Goal: Use online tool/utility: Utilize a website feature to perform a specific function

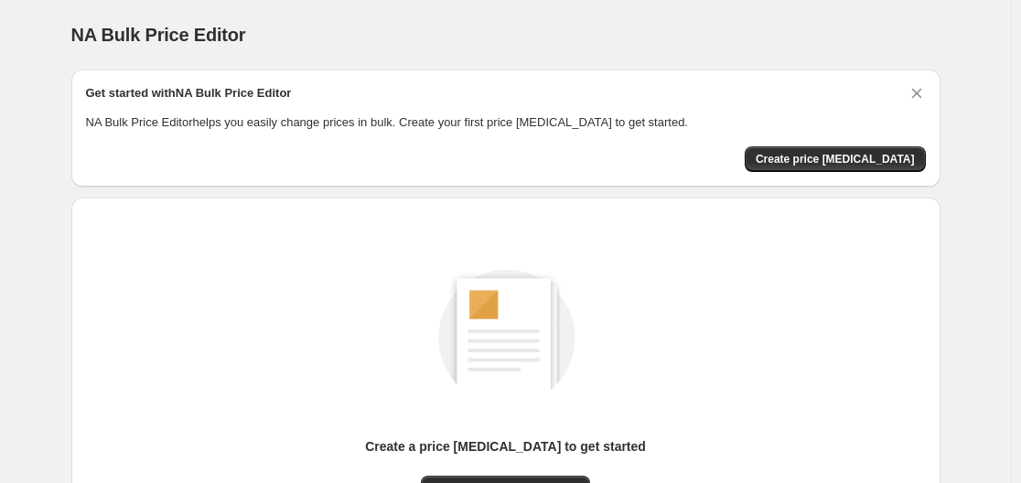
scroll to position [202, 0]
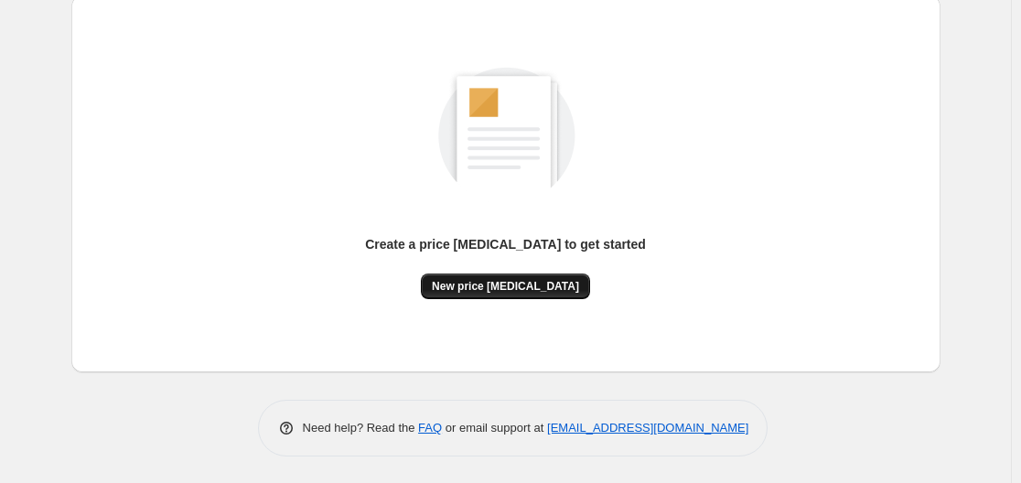
click at [502, 280] on span "New price [MEDICAL_DATA]" at bounding box center [505, 286] width 147 height 15
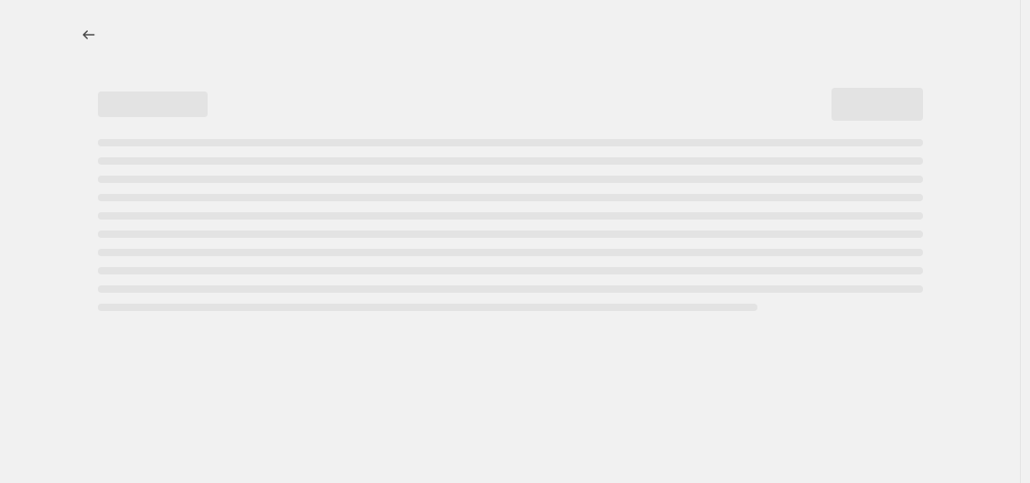
select select "percentage"
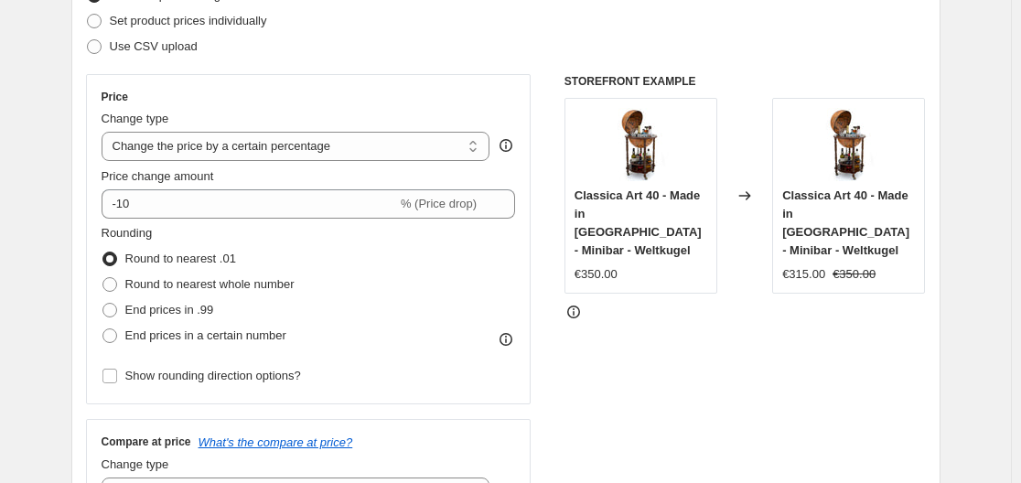
scroll to position [274, 0]
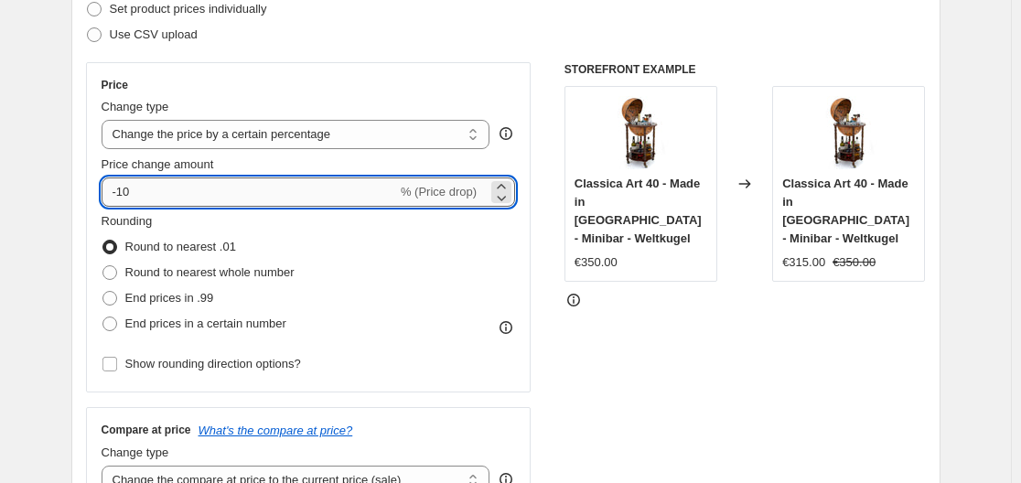
click at [187, 187] on input "-10" at bounding box center [249, 191] width 295 height 29
type input "-1"
type input "-35"
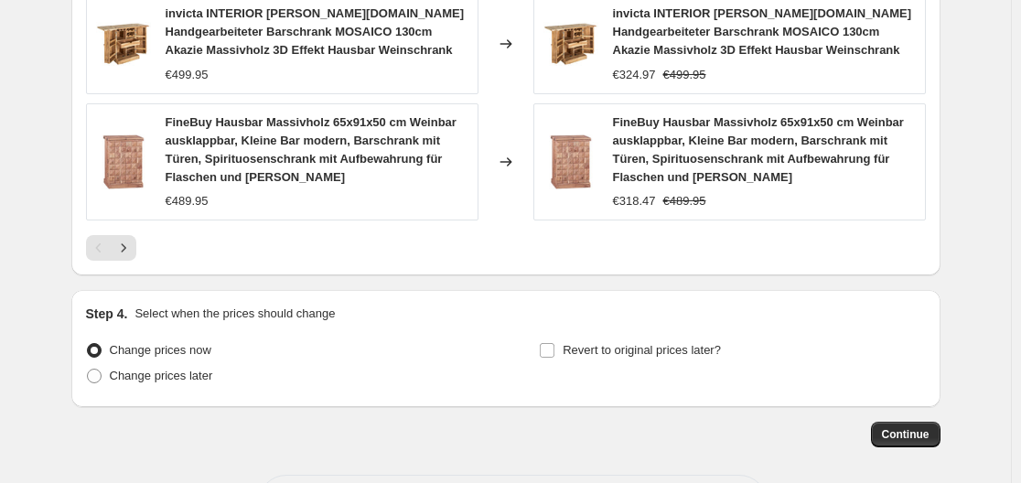
scroll to position [1443, 0]
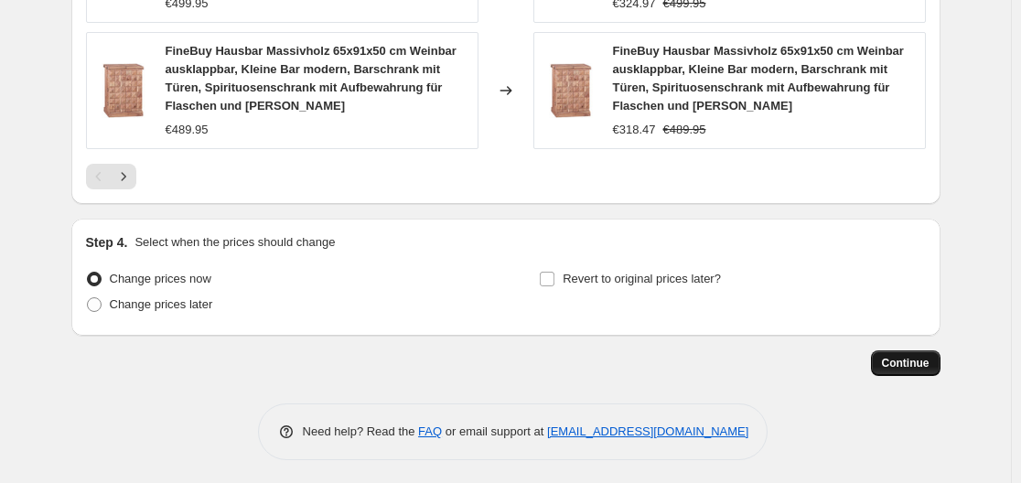
click at [897, 350] on button "Continue" at bounding box center [906, 363] width 70 height 26
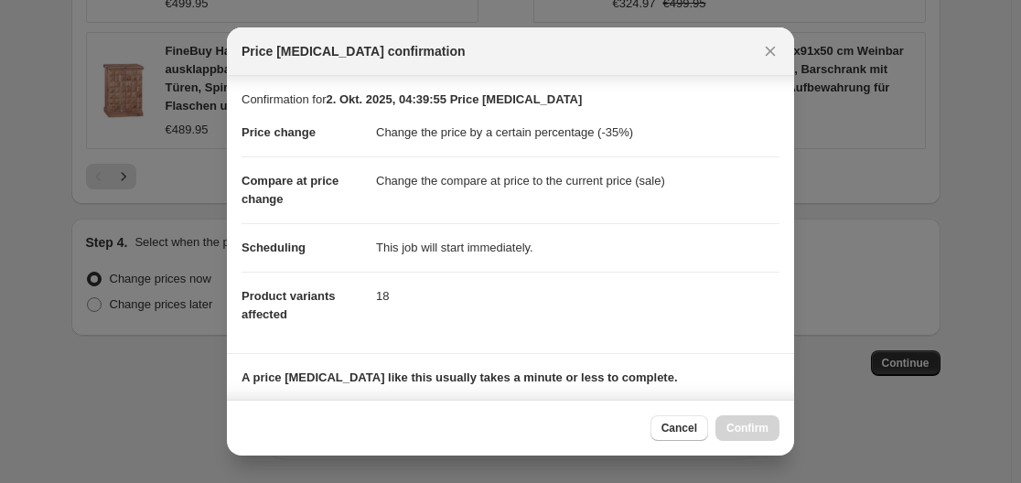
scroll to position [274, 0]
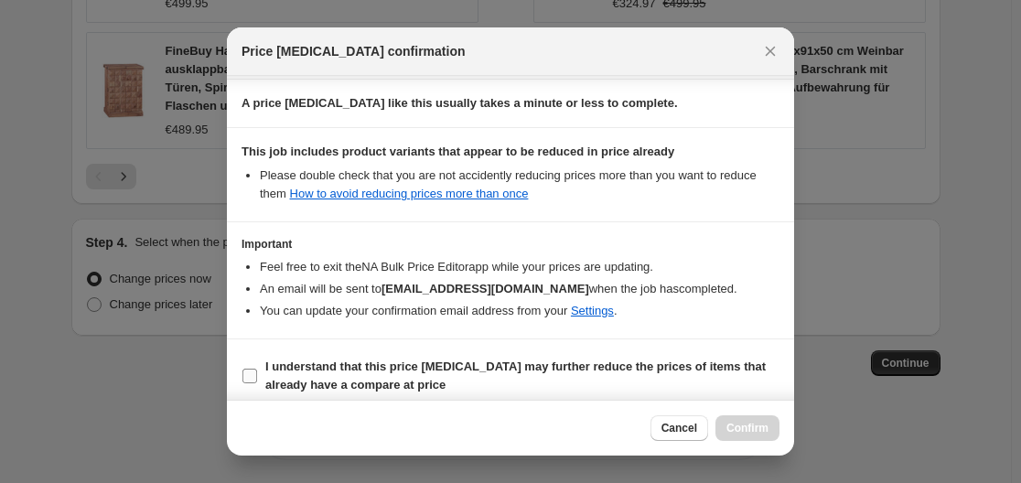
drag, startPoint x: 241, startPoint y: 375, endPoint x: 269, endPoint y: 375, distance: 28.4
click at [245, 375] on section "I understand that this price [MEDICAL_DATA] may further reduce the prices of it…" at bounding box center [510, 375] width 567 height 73
click at [245, 371] on input "I understand that this price [MEDICAL_DATA] may further reduce the prices of it…" at bounding box center [249, 376] width 15 height 15
checkbox input "true"
click at [749, 431] on span "Confirm" at bounding box center [747, 428] width 42 height 15
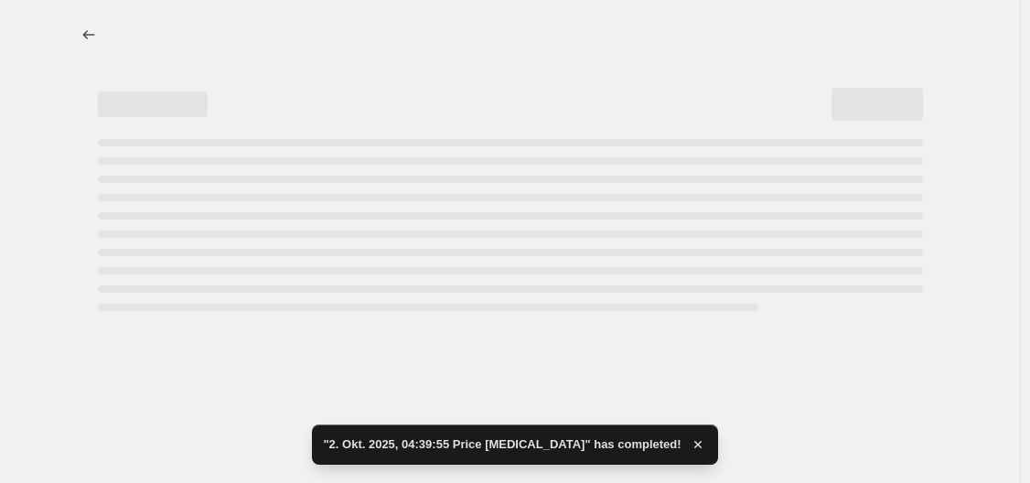
select select "percentage"
